Goal: Information Seeking & Learning: Learn about a topic

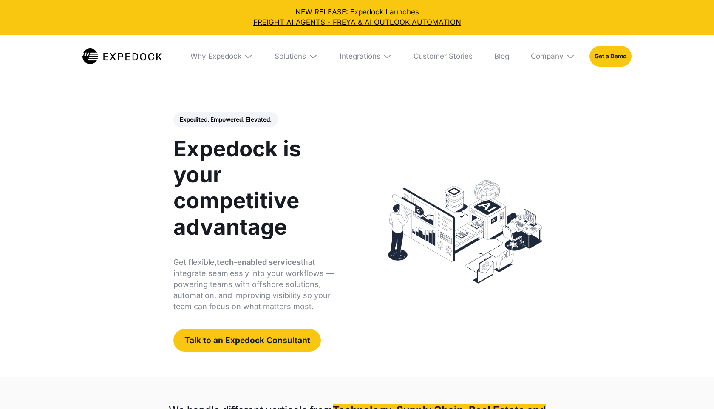
select select
click at [562, 56] on div "Company" at bounding box center [547, 56] width 33 height 9
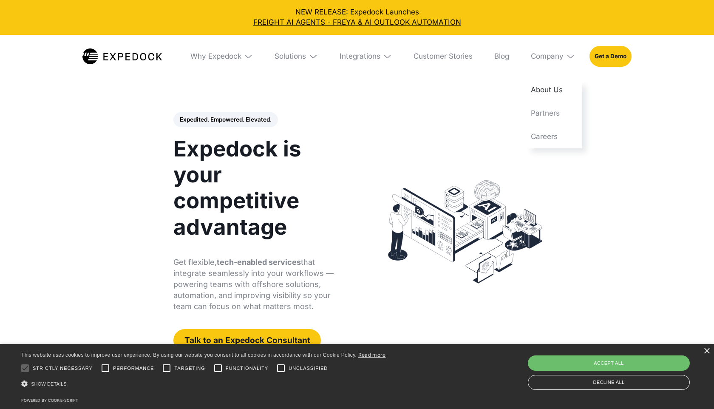
click at [558, 81] on link "About Us" at bounding box center [553, 89] width 59 height 23
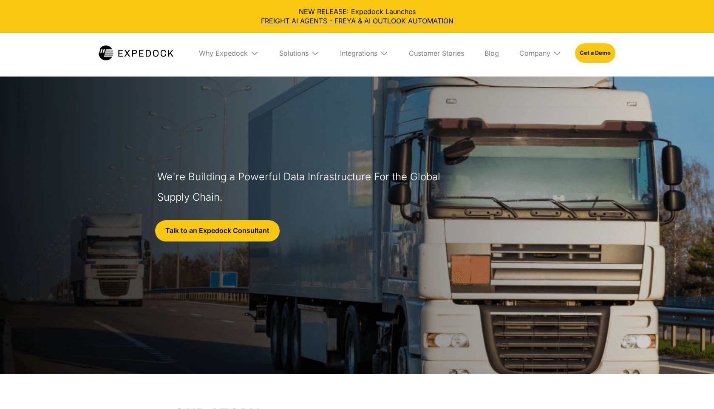
select select
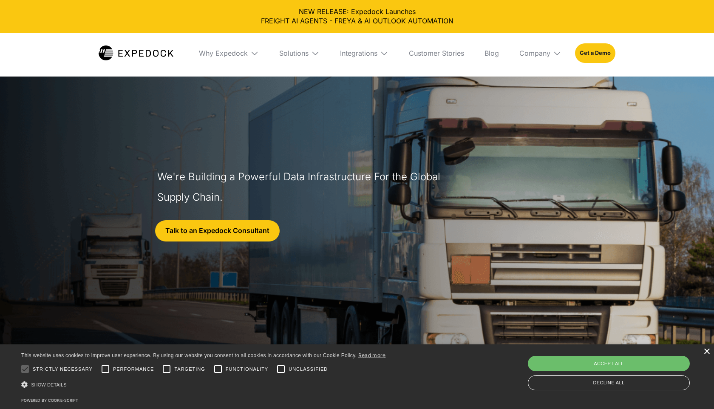
click at [708, 352] on div "×" at bounding box center [706, 352] width 6 height 6
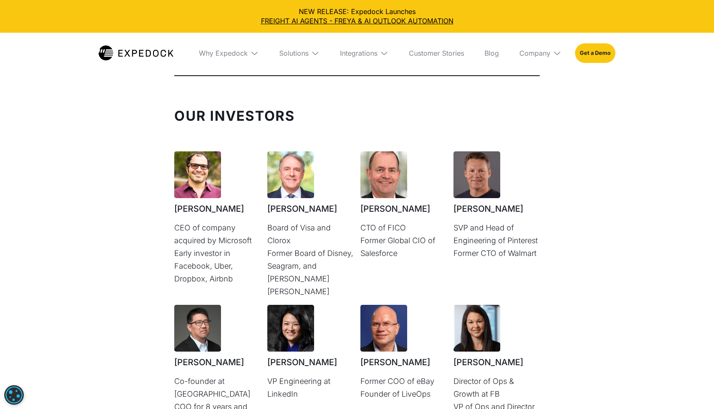
scroll to position [2184, 0]
click at [624, 261] on div "Our Investors [PERSON_NAME] CEO of company acquired by Microsoft Early investor…" at bounding box center [357, 298] width 714 height 408
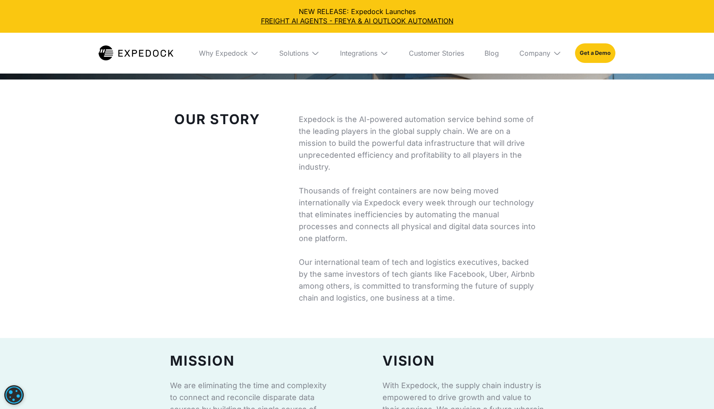
scroll to position [0, 0]
